Goal: Transaction & Acquisition: Purchase product/service

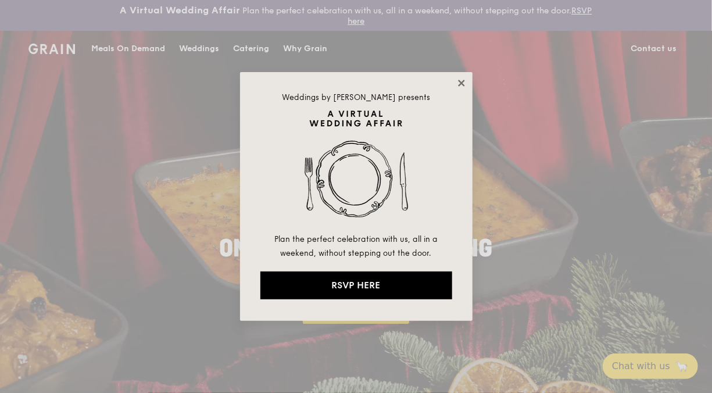
click at [463, 80] on icon at bounding box center [461, 83] width 6 height 6
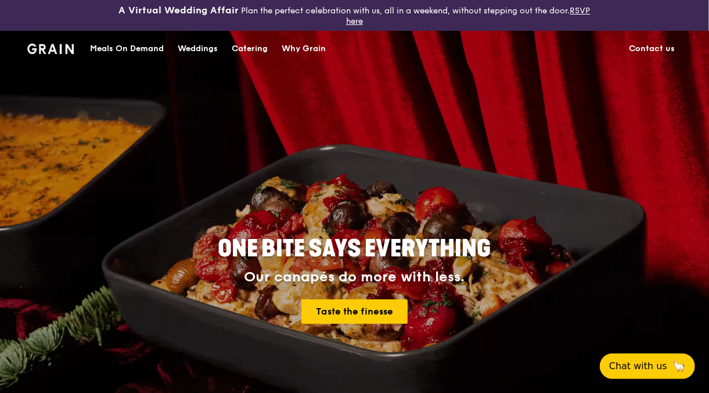
click at [52, 46] on img at bounding box center [50, 49] width 47 height 10
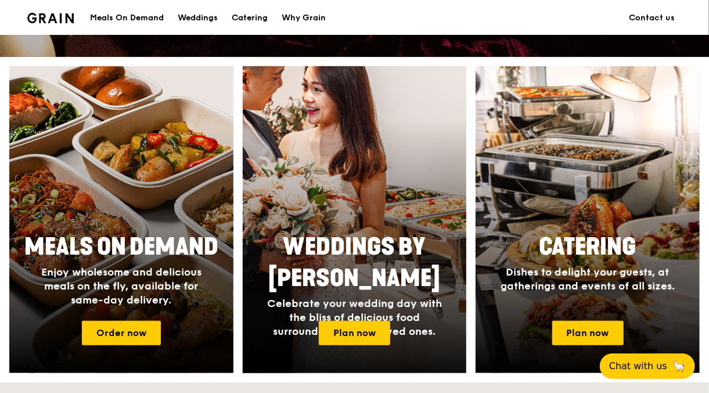
scroll to position [465, 0]
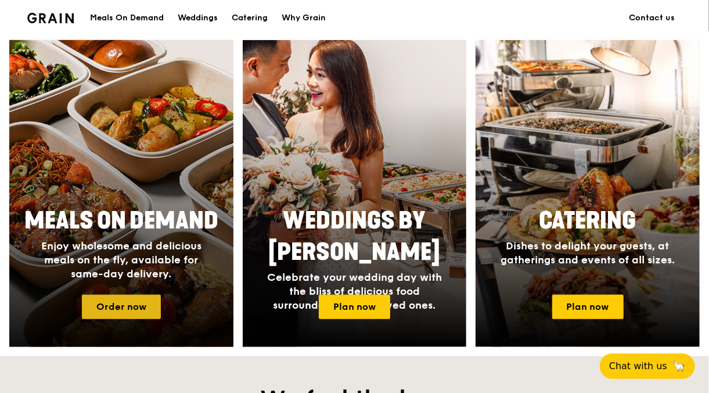
click at [135, 314] on link "Order now" at bounding box center [121, 307] width 79 height 24
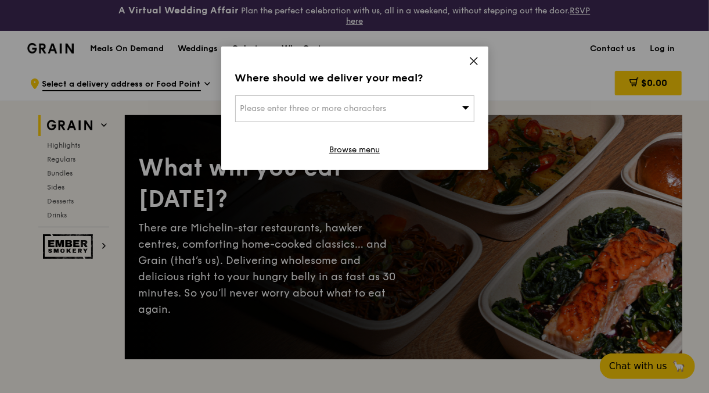
click at [413, 106] on div "Please enter three or more characters" at bounding box center [354, 108] width 239 height 27
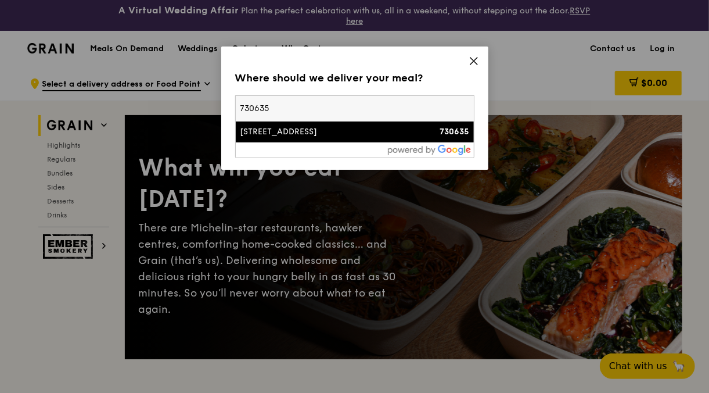
type input "730635"
click at [335, 130] on div "[STREET_ADDRESS]" at bounding box center [327, 132] width 172 height 12
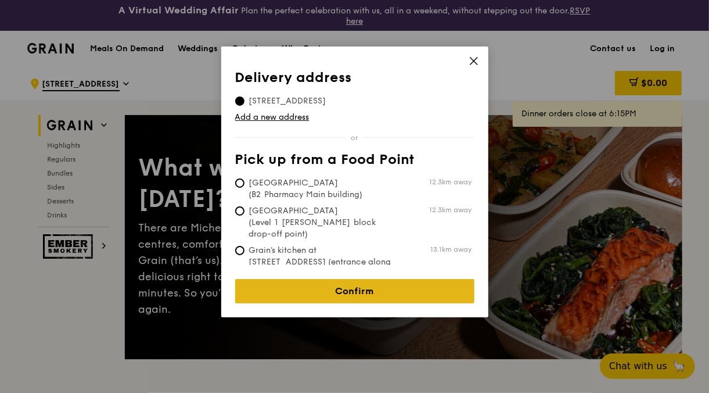
click at [364, 279] on link "Confirm" at bounding box center [354, 291] width 239 height 24
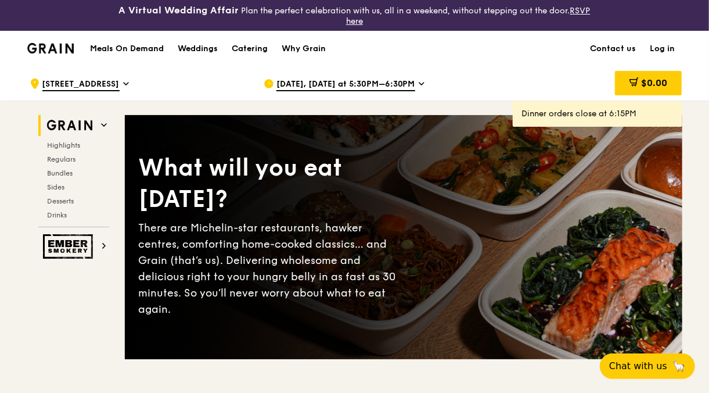
click at [419, 84] on icon at bounding box center [422, 83] width 6 height 10
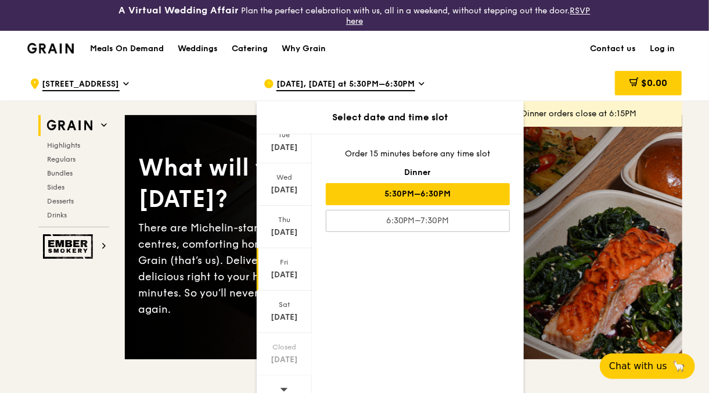
scroll to position [87, 0]
click at [281, 384] on icon at bounding box center [284, 388] width 8 height 9
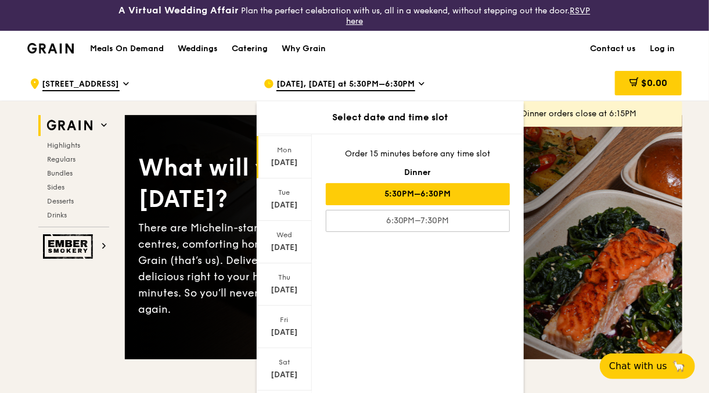
click at [286, 168] on div "[DATE]" at bounding box center [284, 157] width 55 height 42
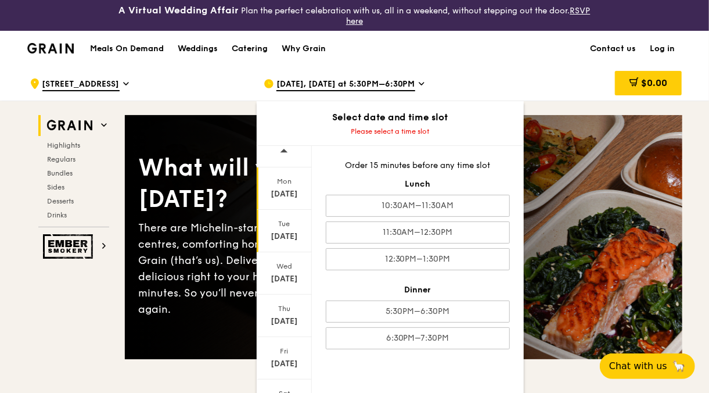
scroll to position [0, 0]
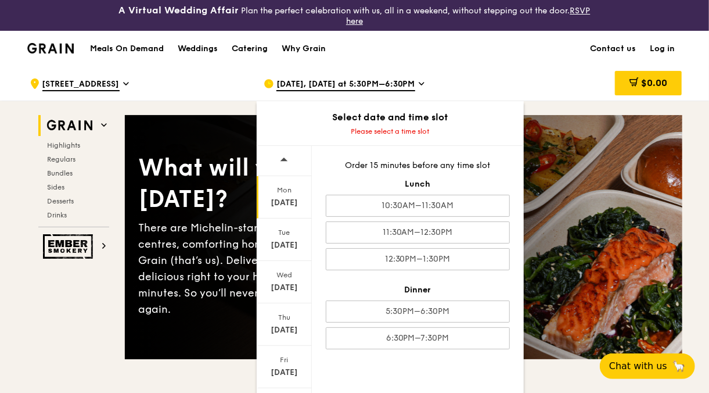
click at [281, 162] on icon at bounding box center [284, 159] width 8 height 9
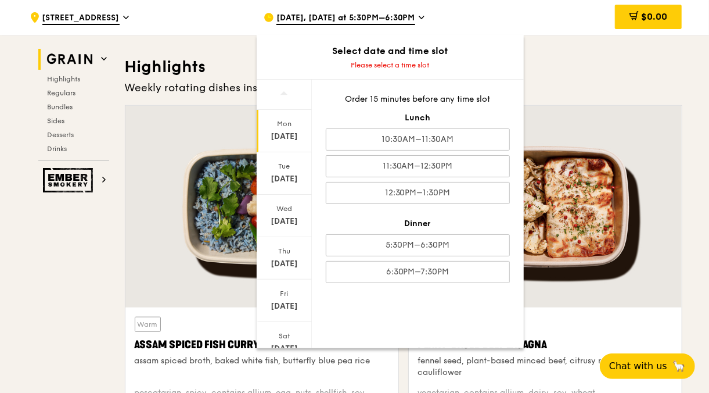
click at [282, 141] on div "[DATE]" at bounding box center [285, 137] width 52 height 12
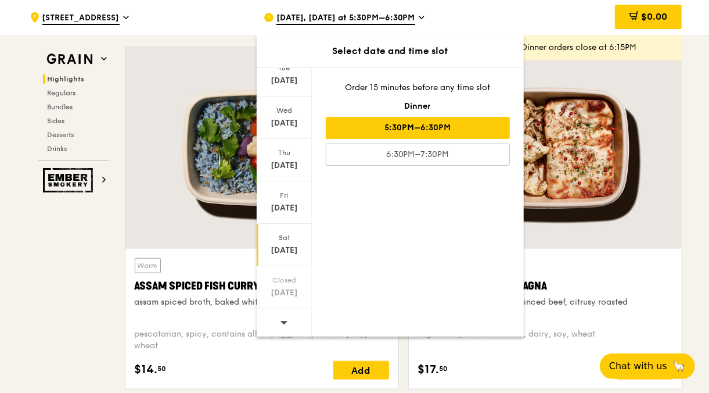
scroll to position [465, 0]
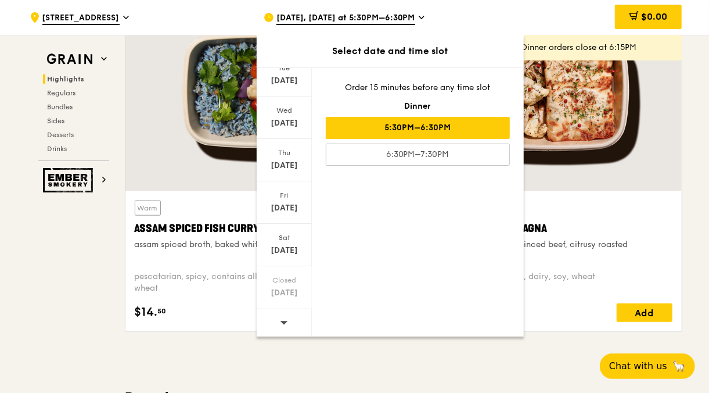
click at [286, 318] on icon at bounding box center [284, 322] width 8 height 9
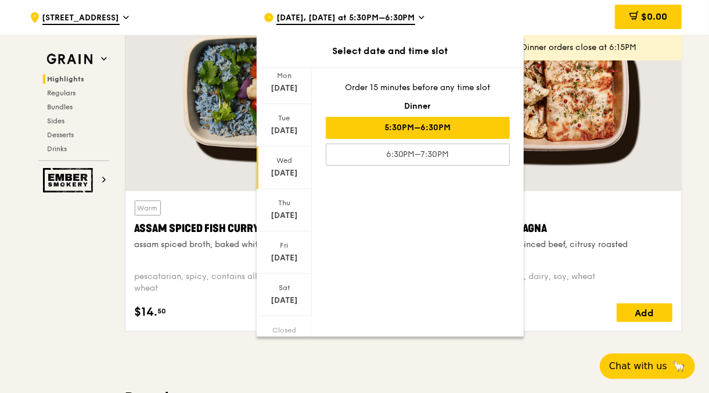
scroll to position [0, 0]
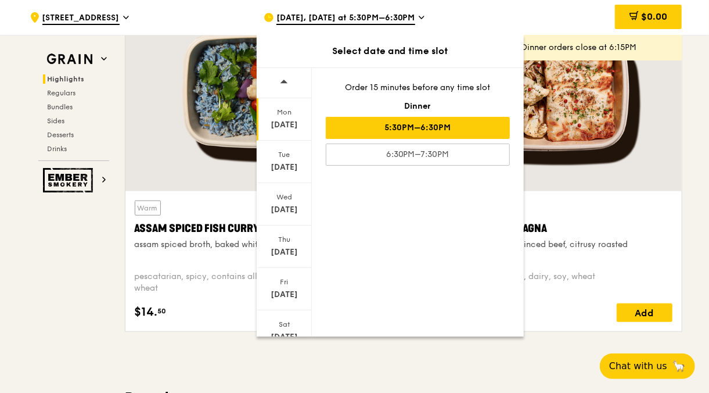
click at [282, 122] on div "[DATE]" at bounding box center [285, 125] width 52 height 12
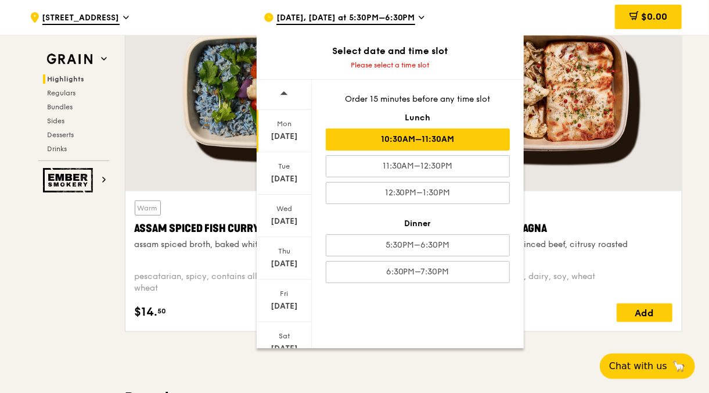
click at [444, 136] on div "10:30AM–11:30AM" at bounding box center [418, 139] width 184 height 22
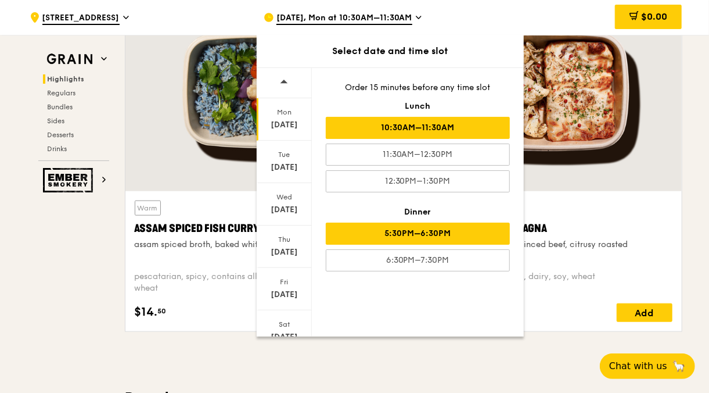
click at [379, 232] on div "5:30PM–6:30PM" at bounding box center [418, 234] width 184 height 22
click at [425, 127] on div "10:30AM–11:30AM" at bounding box center [418, 128] width 184 height 22
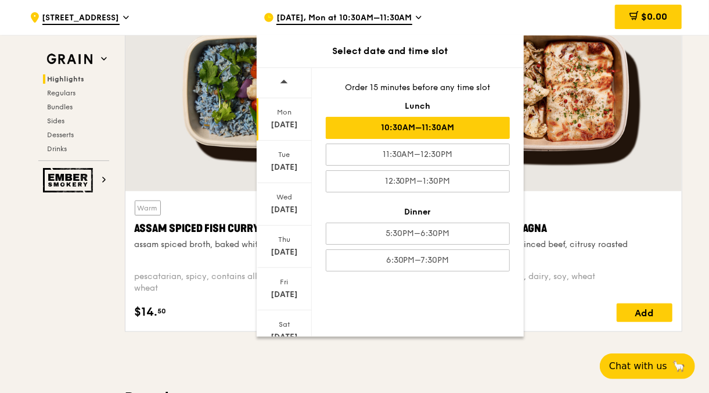
click at [625, 149] on div at bounding box center [545, 91] width 273 height 202
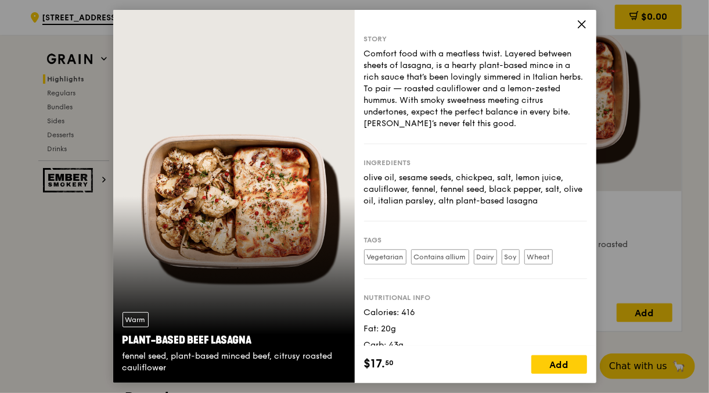
click at [578, 24] on icon at bounding box center [582, 24] width 10 height 10
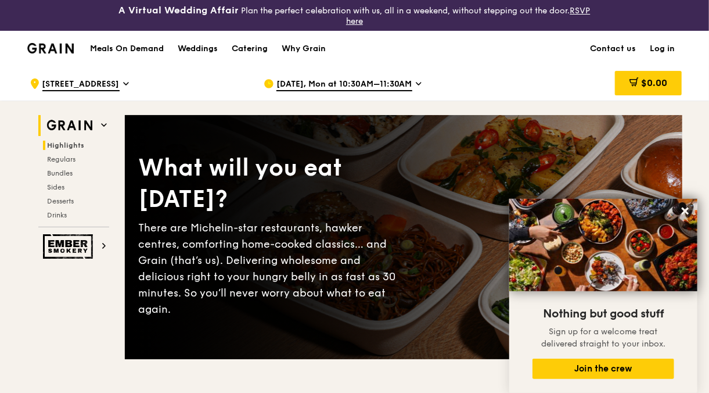
click at [101, 123] on icon at bounding box center [104, 125] width 6 height 6
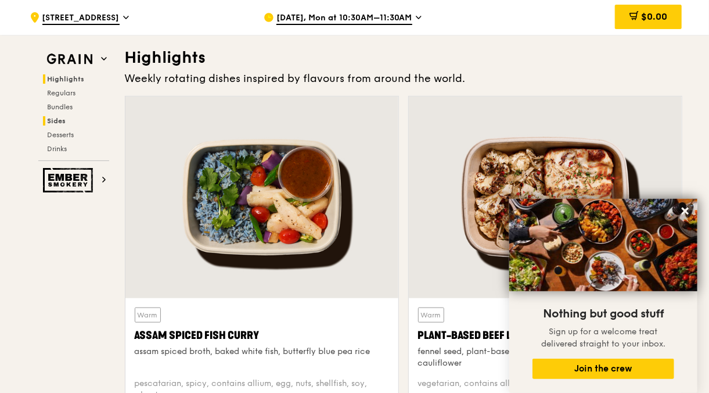
scroll to position [358, 0]
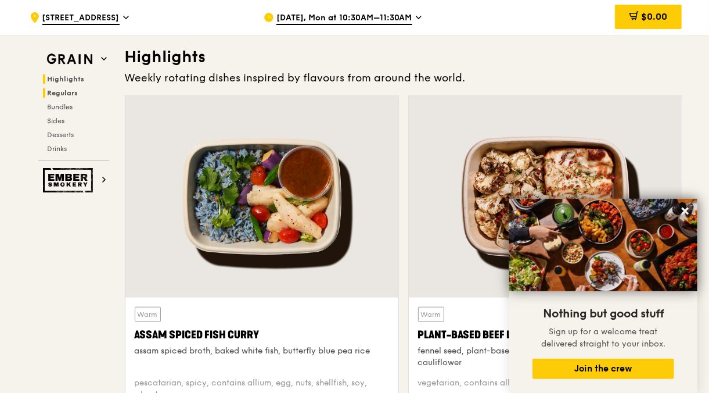
click at [73, 96] on span "Regulars" at bounding box center [63, 93] width 31 height 8
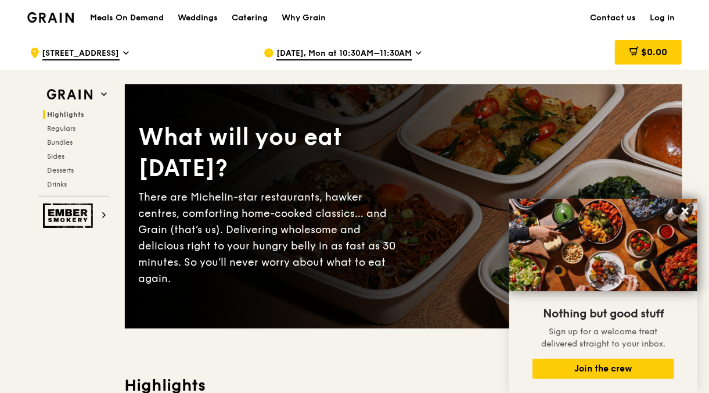
scroll to position [0, 0]
